Goal: Check status: Check status

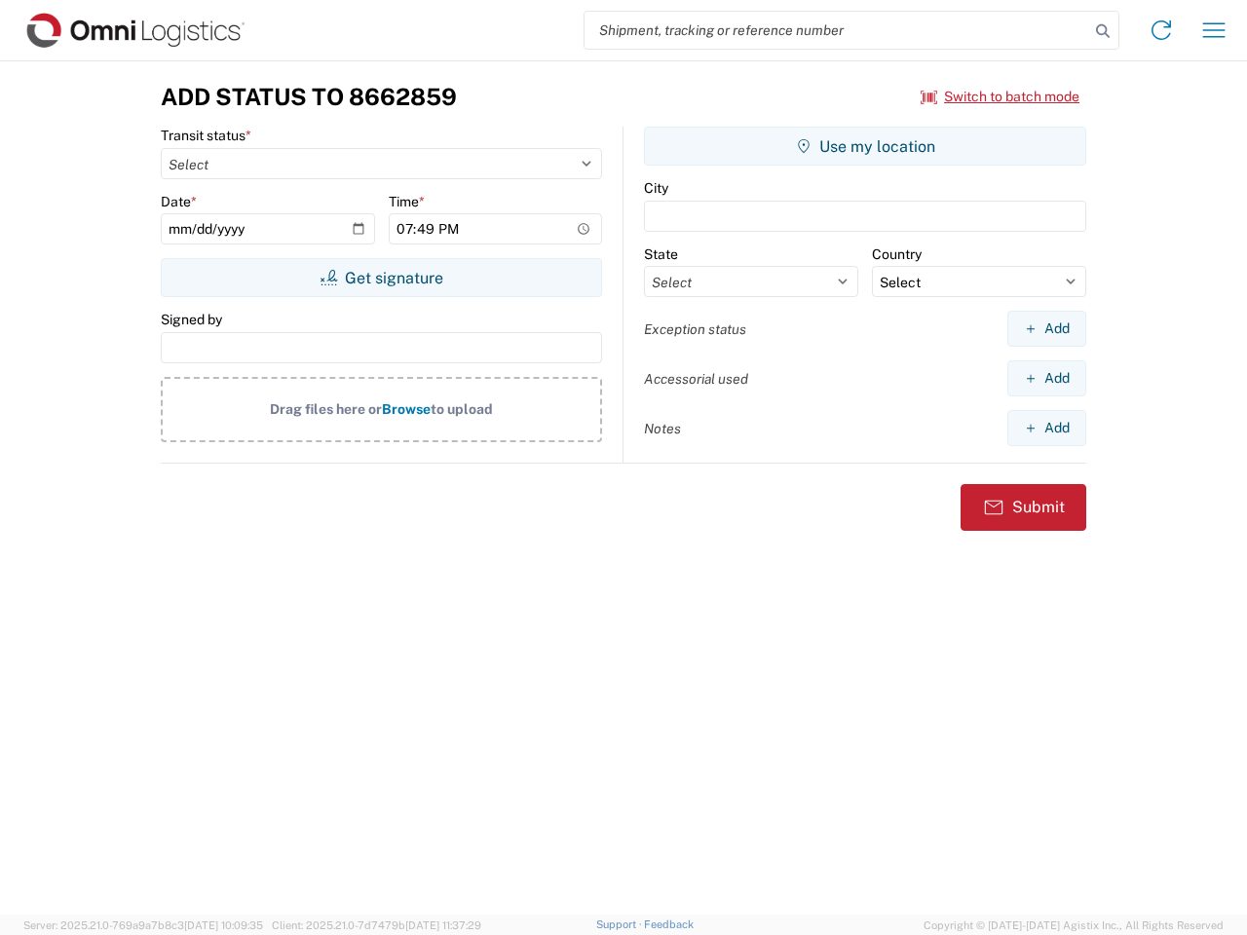
click at [837, 30] on input "search" at bounding box center [836, 30] width 504 height 37
click at [1102, 31] on icon at bounding box center [1102, 31] width 27 height 27
click at [1161, 30] on icon at bounding box center [1160, 30] width 31 height 31
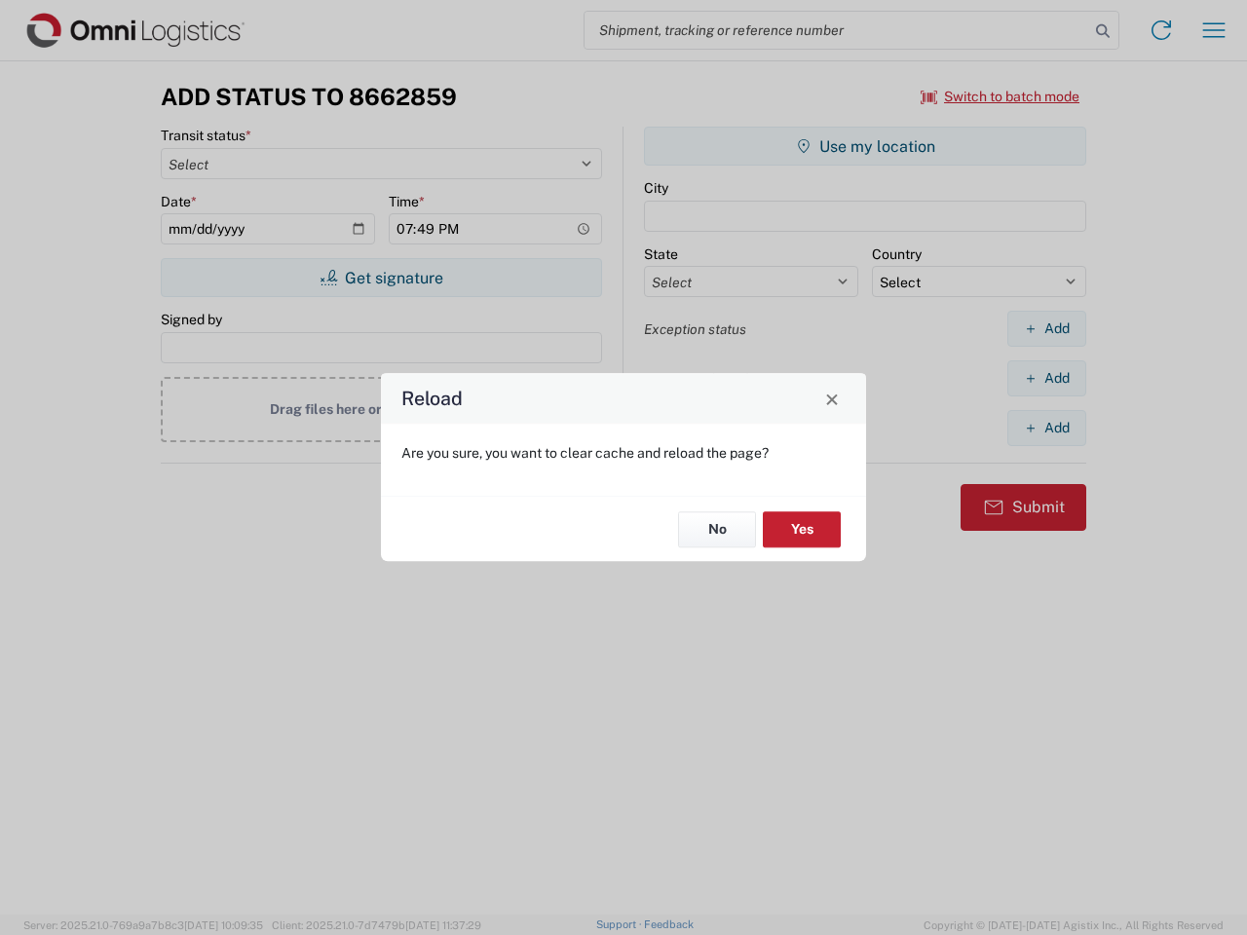
click at [1213, 30] on div "Reload Are you sure, you want to clear cache and reload the page? No Yes" at bounding box center [623, 467] width 1247 height 935
click at [1000, 96] on div "Reload Are you sure, you want to clear cache and reload the page? No Yes" at bounding box center [623, 467] width 1247 height 935
click at [381, 278] on div "Reload Are you sure, you want to clear cache and reload the page? No Yes" at bounding box center [623, 467] width 1247 height 935
click at [865, 146] on div "Reload Are you sure, you want to clear cache and reload the page? No Yes" at bounding box center [623, 467] width 1247 height 935
click at [1046, 328] on div "Reload Are you sure, you want to clear cache and reload the page? No Yes" at bounding box center [623, 467] width 1247 height 935
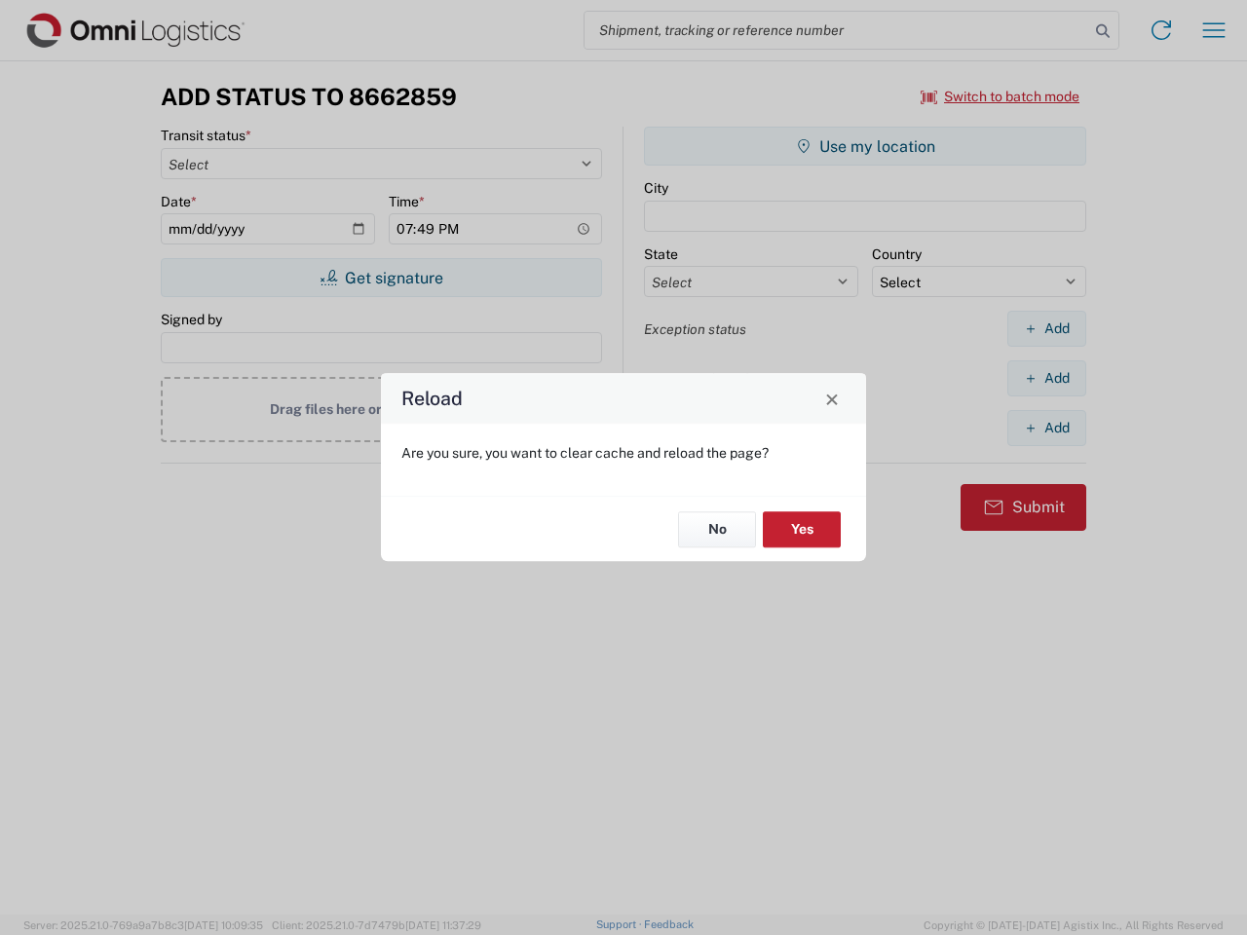
click at [1046, 378] on div "Reload Are you sure, you want to clear cache and reload the page? No Yes" at bounding box center [623, 467] width 1247 height 935
click at [1046, 428] on div "Reload Are you sure, you want to clear cache and reload the page? No Yes" at bounding box center [623, 467] width 1247 height 935
